Goal: Find specific page/section: Find specific page/section

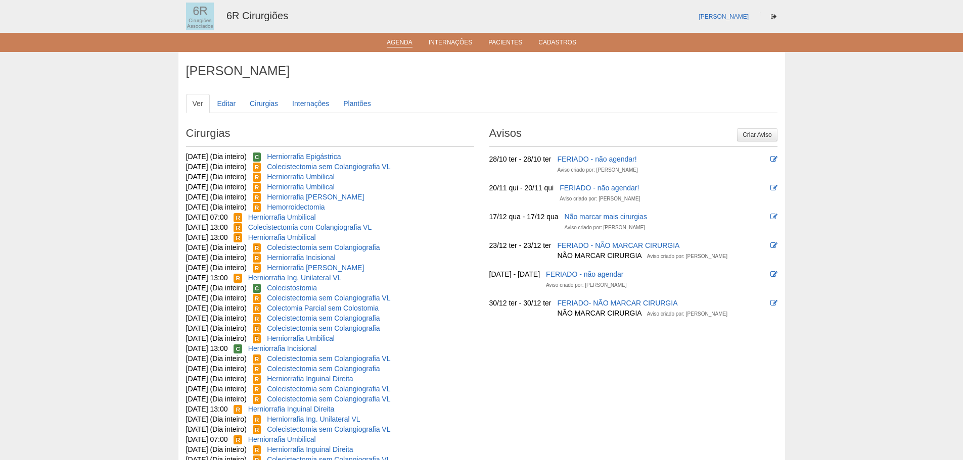
click at [406, 42] on link "Agenda" at bounding box center [400, 43] width 26 height 9
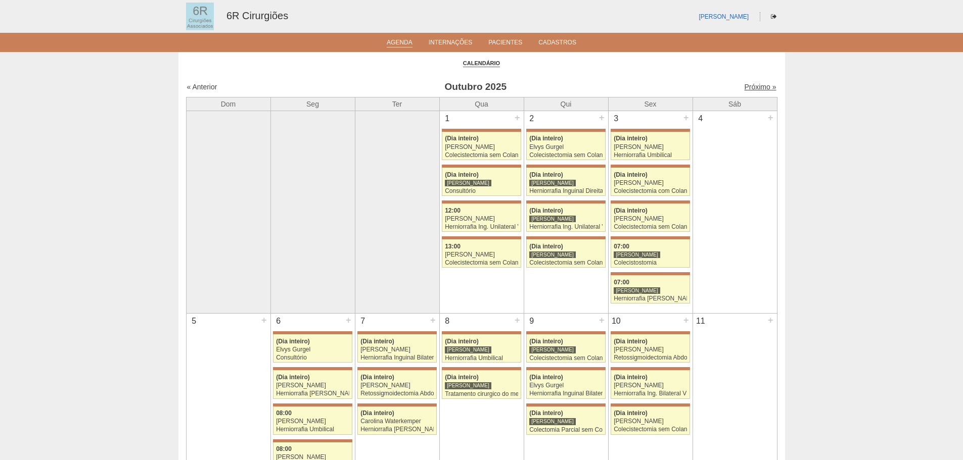
click at [744, 85] on link "Próximo »" at bounding box center [760, 87] width 32 height 8
click at [744, 89] on link "Próximo »" at bounding box center [760, 87] width 32 height 8
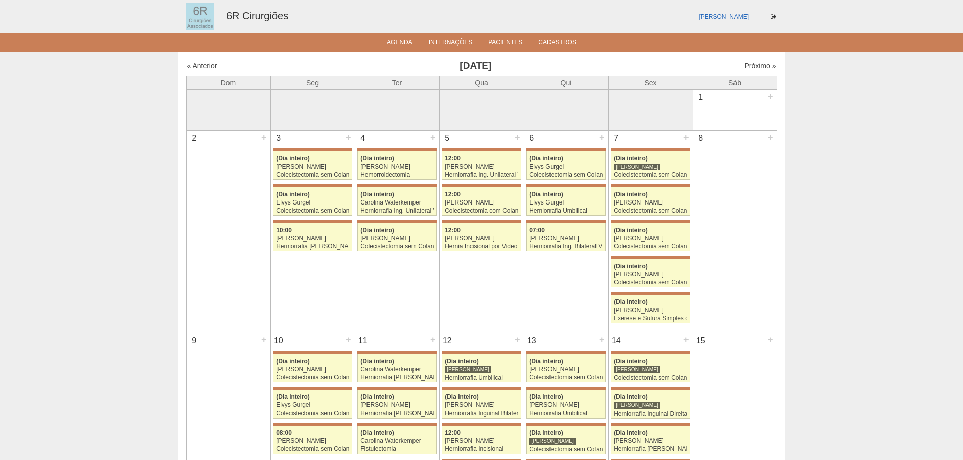
click at [747, 70] on div "Próximo »" at bounding box center [706, 66] width 142 height 10
click at [744, 66] on link "Próximo »" at bounding box center [760, 66] width 32 height 8
